Goal: Find specific page/section: Find specific page/section

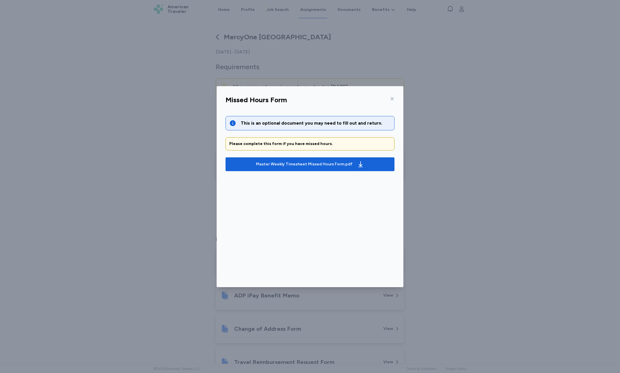
scroll to position [93, 0]
click at [389, 100] on div at bounding box center [391, 98] width 7 height 9
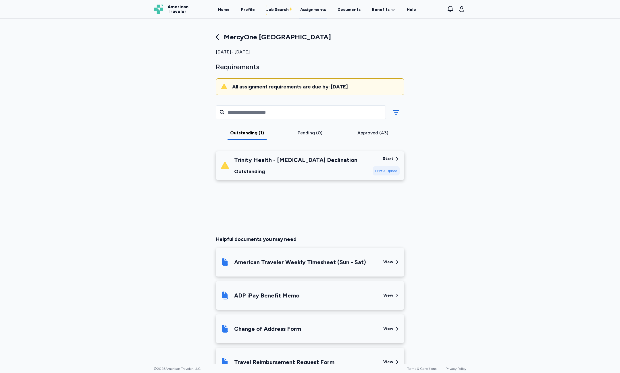
drag, startPoint x: 235, startPoint y: 35, endPoint x: 337, endPoint y: 37, distance: 102.0
click at [337, 37] on div "MercyOne [GEOGRAPHIC_DATA]" at bounding box center [310, 36] width 189 height 9
